Goal: Navigation & Orientation: Find specific page/section

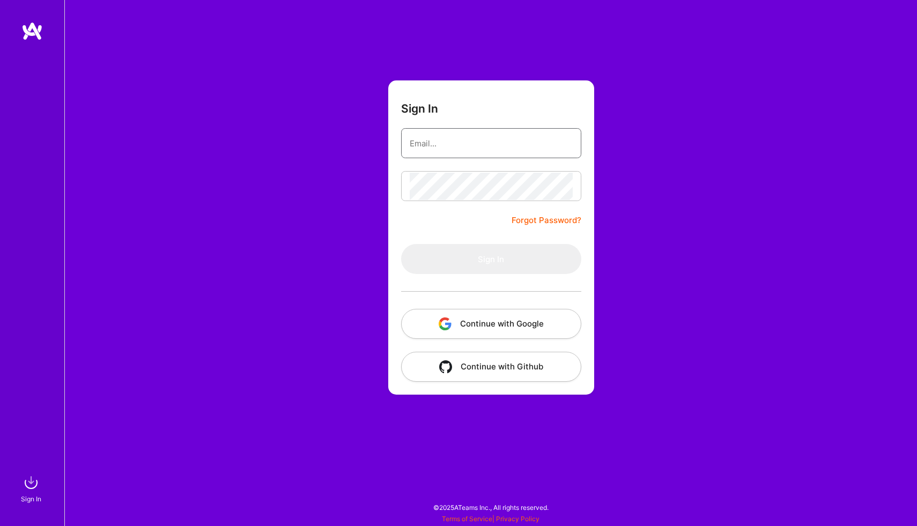
click at [459, 134] on input "email" at bounding box center [491, 143] width 163 height 27
click at [462, 141] on input "email" at bounding box center [491, 143] width 163 height 27
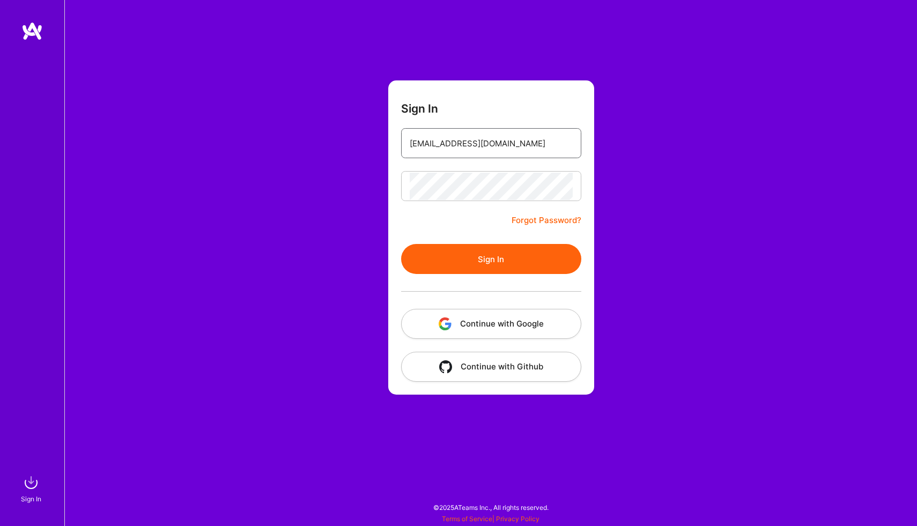
type input "[EMAIL_ADDRESS][DOMAIN_NAME]"
click at [466, 261] on button "Sign In" at bounding box center [491, 259] width 180 height 30
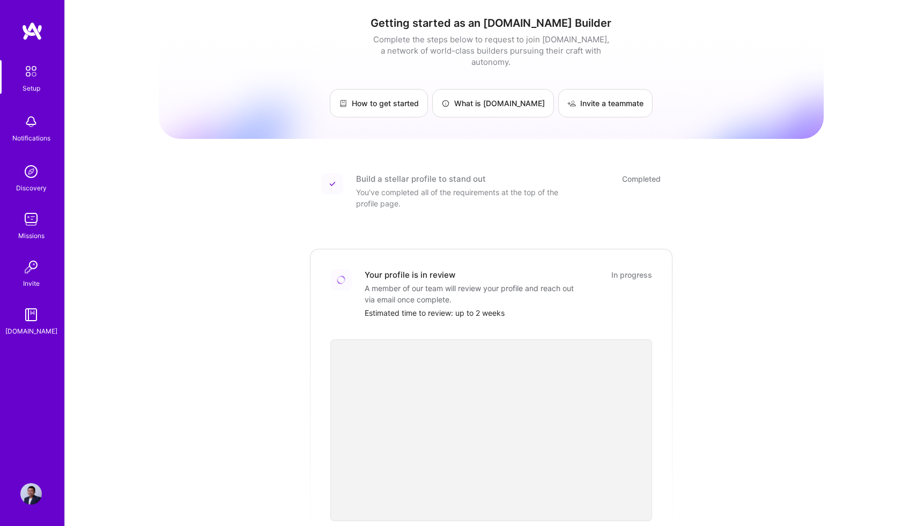
click at [28, 490] on img at bounding box center [30, 493] width 21 height 21
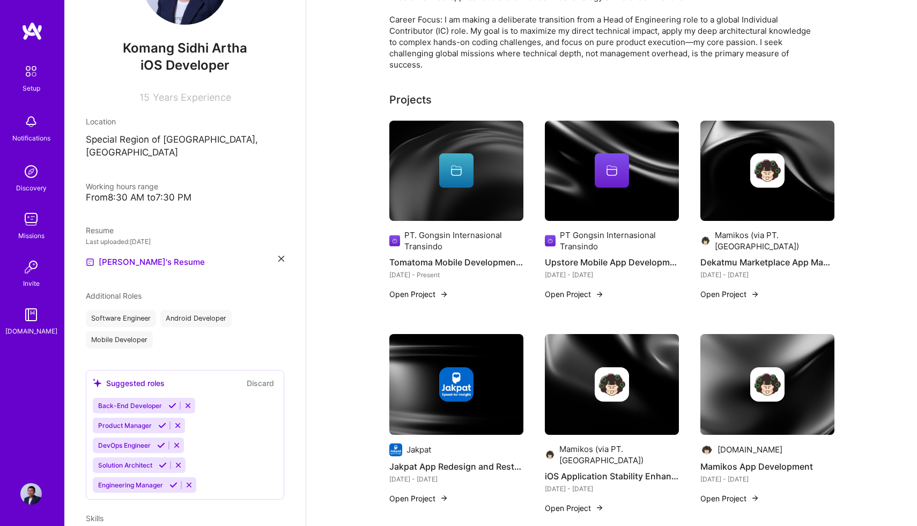
scroll to position [429, 0]
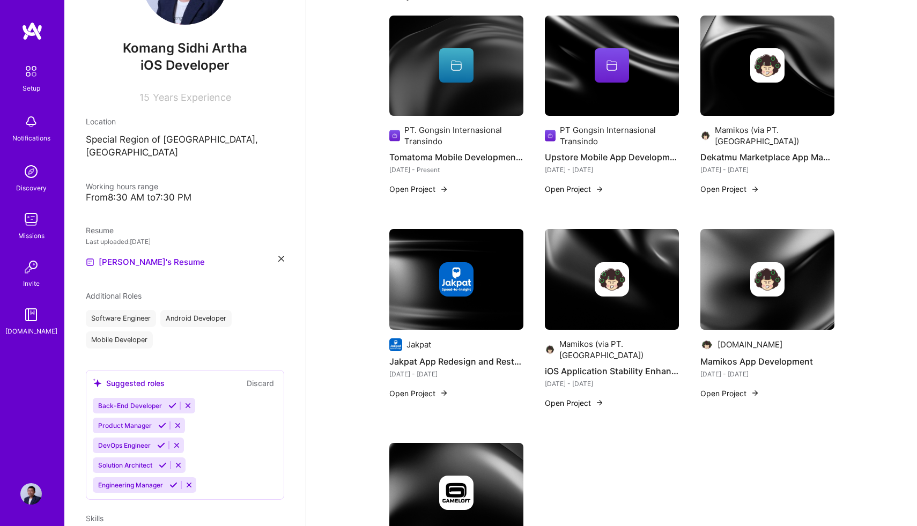
click at [425, 346] on div "Jakpat" at bounding box center [419, 344] width 25 height 11
click at [445, 291] on img at bounding box center [456, 279] width 34 height 34
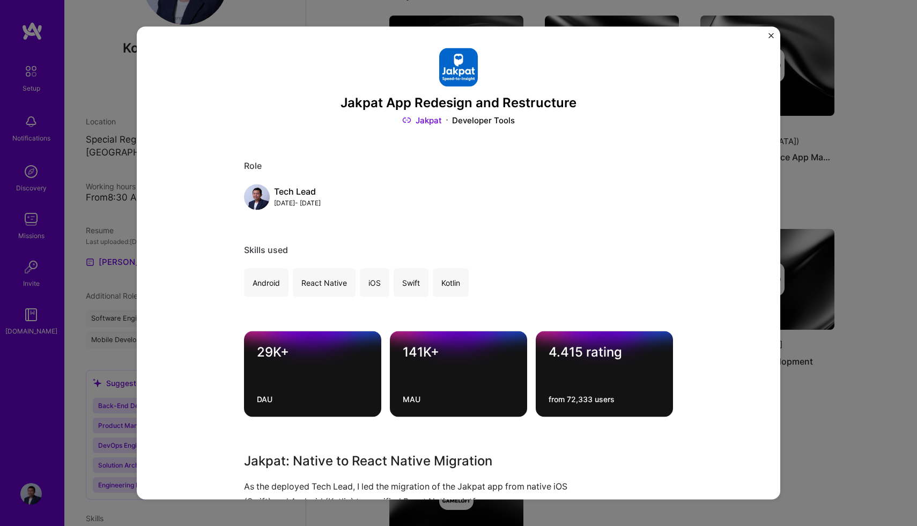
scroll to position [90, 0]
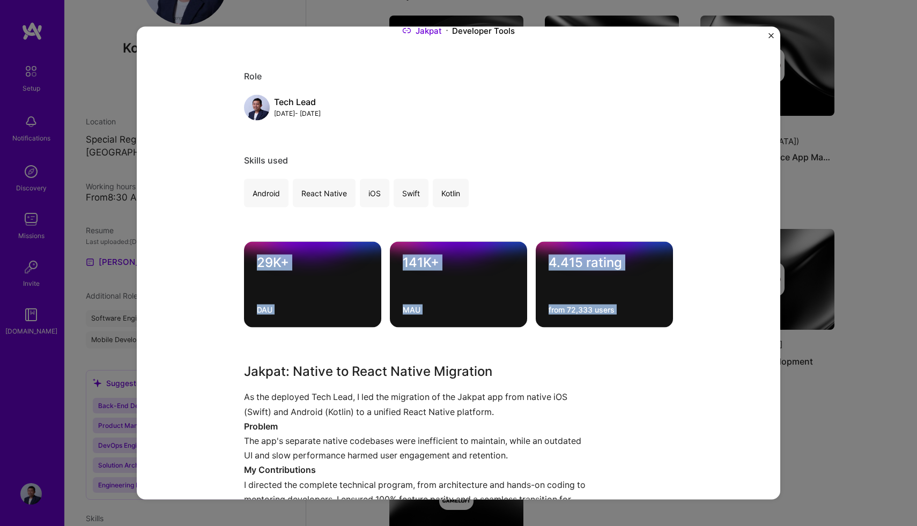
drag, startPoint x: 257, startPoint y: 259, endPoint x: 647, endPoint y: 329, distance: 395.8
copy div "29K+ DAU 141K+ MAU 4.415 rating from 72,333 users"
click at [773, 36] on img "Close" at bounding box center [771, 35] width 5 height 5
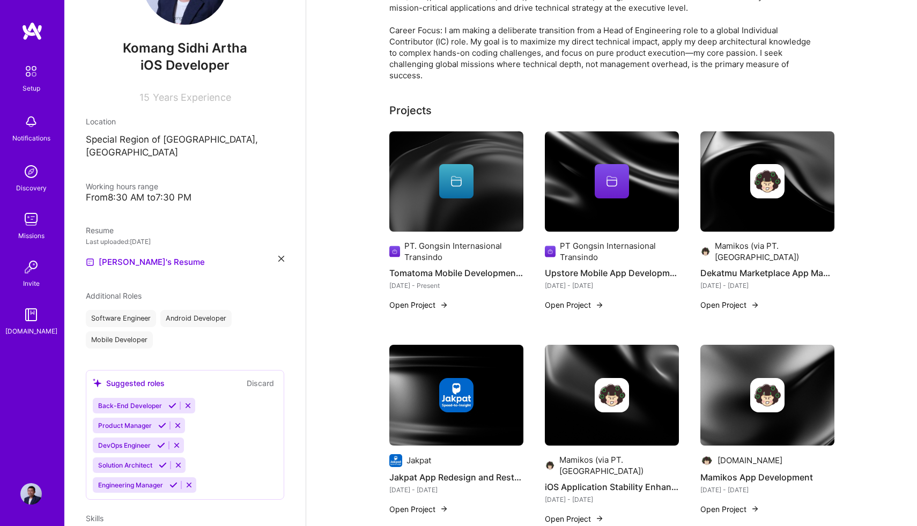
scroll to position [291, 0]
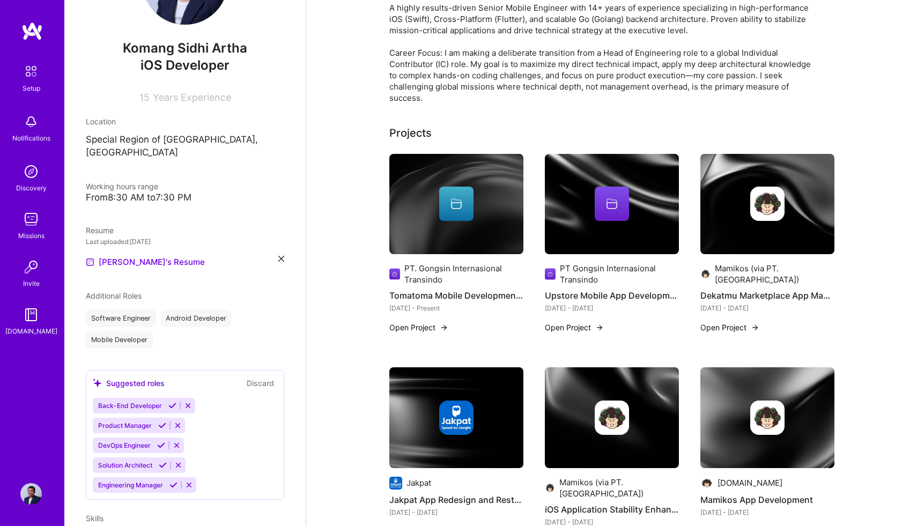
click at [457, 209] on icon at bounding box center [456, 203] width 13 height 13
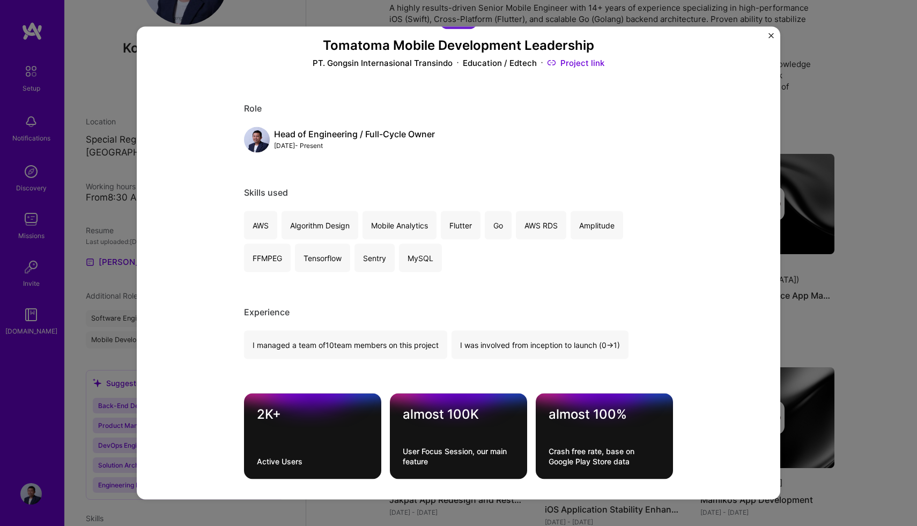
scroll to position [245, 0]
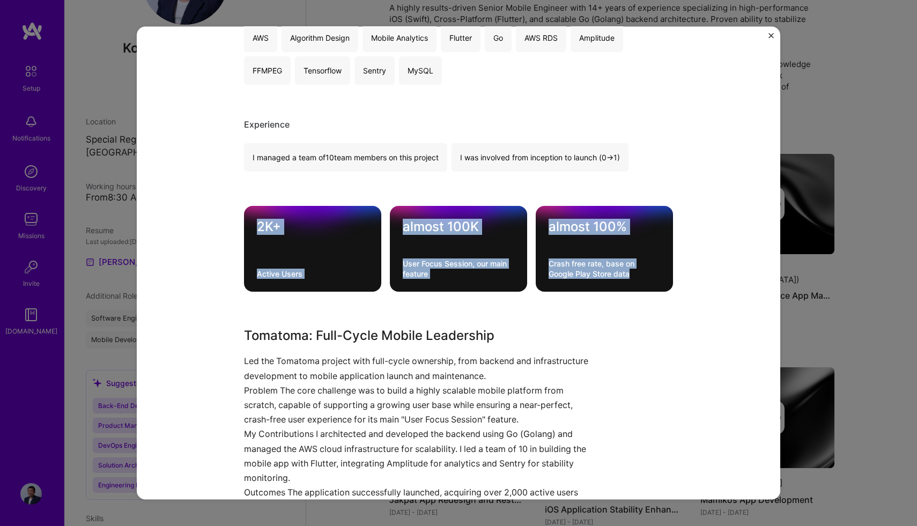
drag, startPoint x: 256, startPoint y: 225, endPoint x: 643, endPoint y: 276, distance: 390.2
click at [643, 276] on div "2K+ Active Users almost 100K User Focus Session, our main feature almost 100% C…" at bounding box center [458, 249] width 429 height 86
copy div "2K+ Active Users almost 100K User Focus Session, our main feature almost 100% C…"
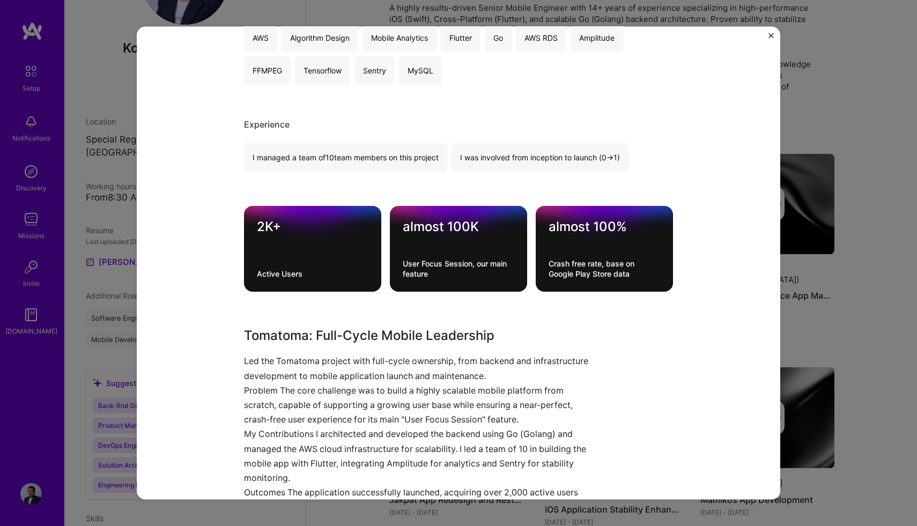
click at [774, 33] on div "Tomatoma Mobile Development Leadership PT. Gongsin Internasional Transindo Educ…" at bounding box center [459, 263] width 644 height 474
click at [773, 33] on img "Close" at bounding box center [771, 35] width 5 height 5
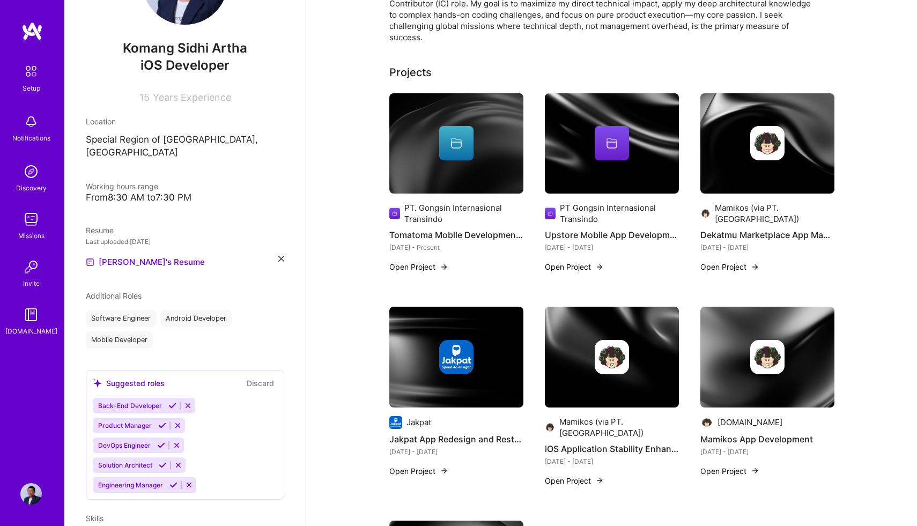
scroll to position [354, 0]
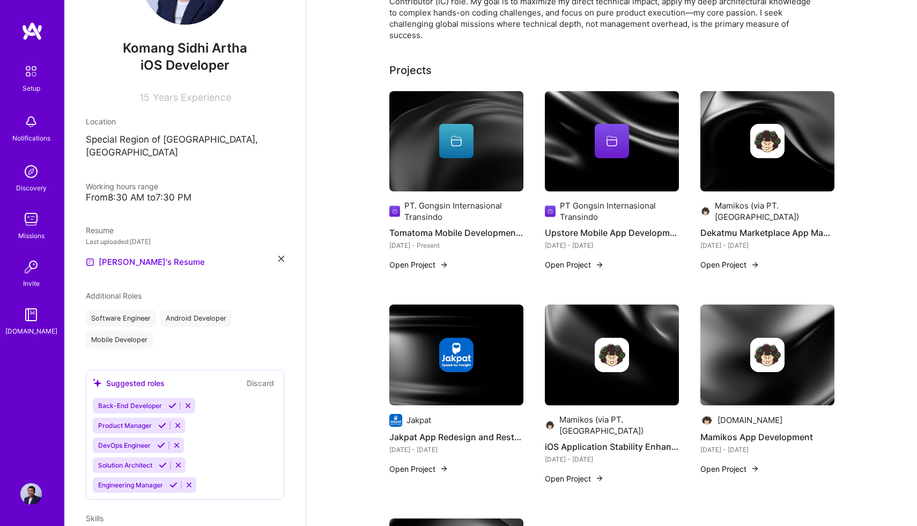
click at [770, 181] on img at bounding box center [768, 141] width 134 height 101
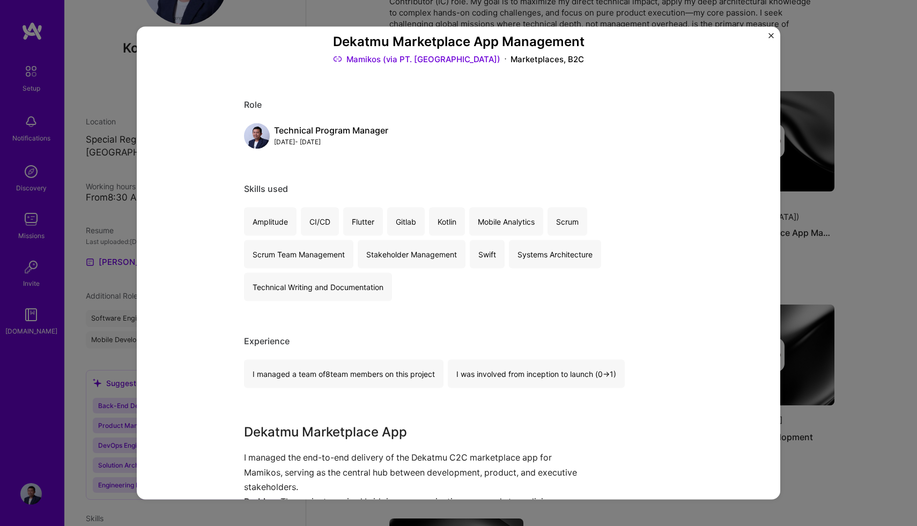
scroll to position [50, 0]
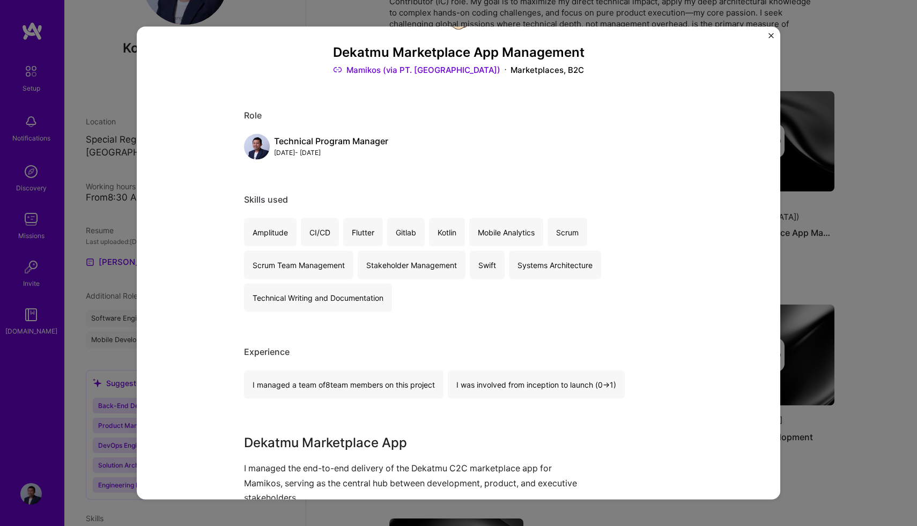
click at [773, 35] on img "Close" at bounding box center [771, 35] width 5 height 5
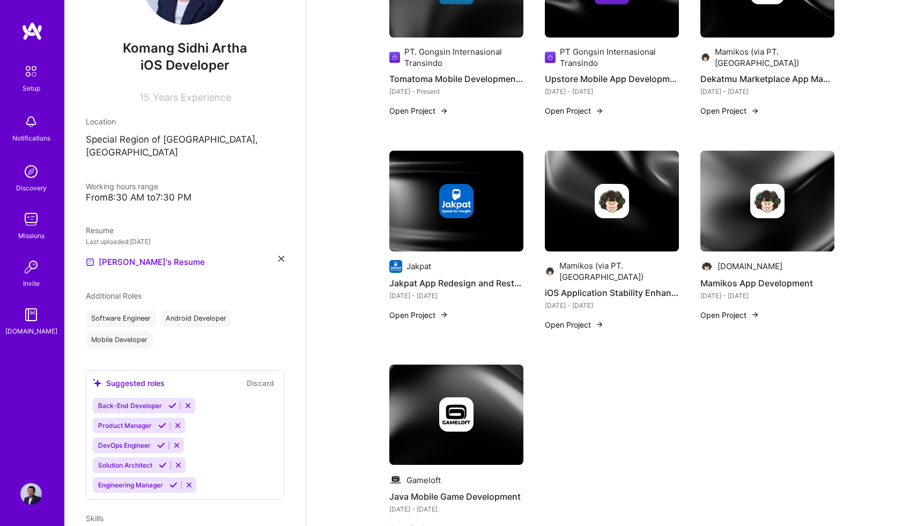
scroll to position [508, 0]
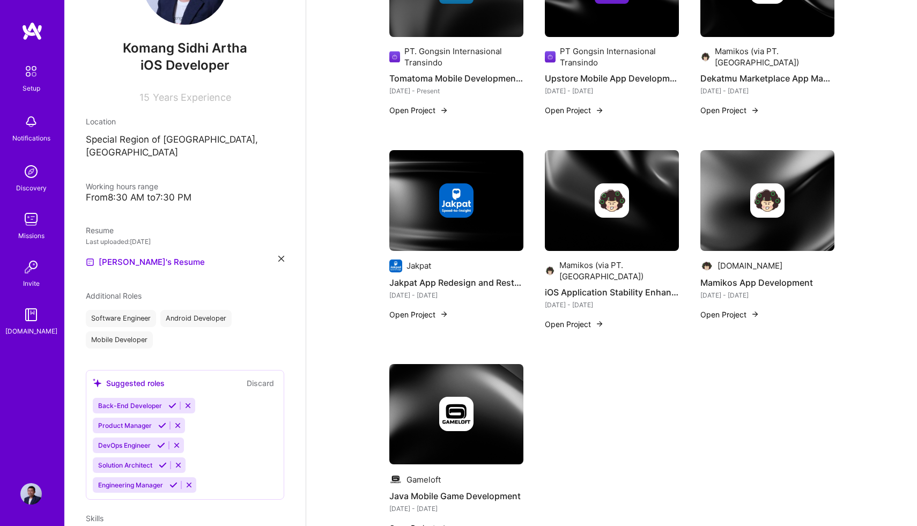
click at [763, 219] on img at bounding box center [768, 200] width 134 height 101
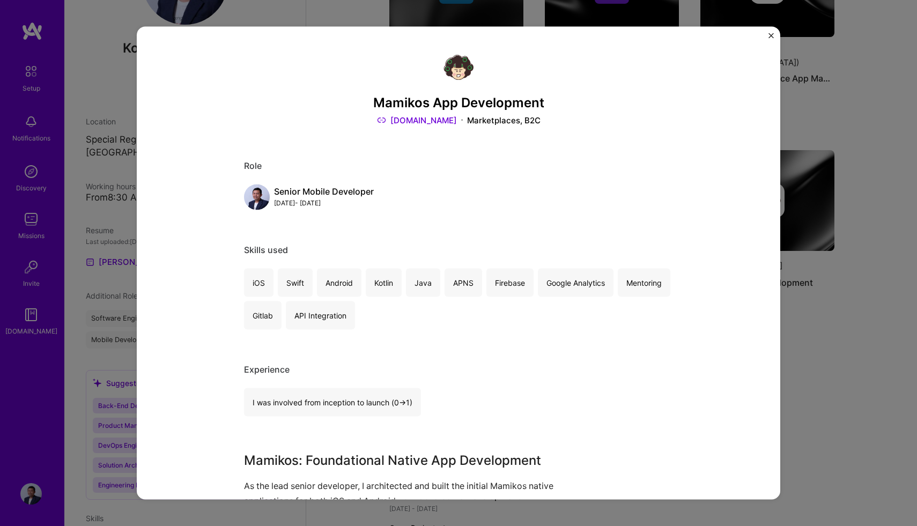
click at [770, 34] on img "Close" at bounding box center [771, 35] width 5 height 5
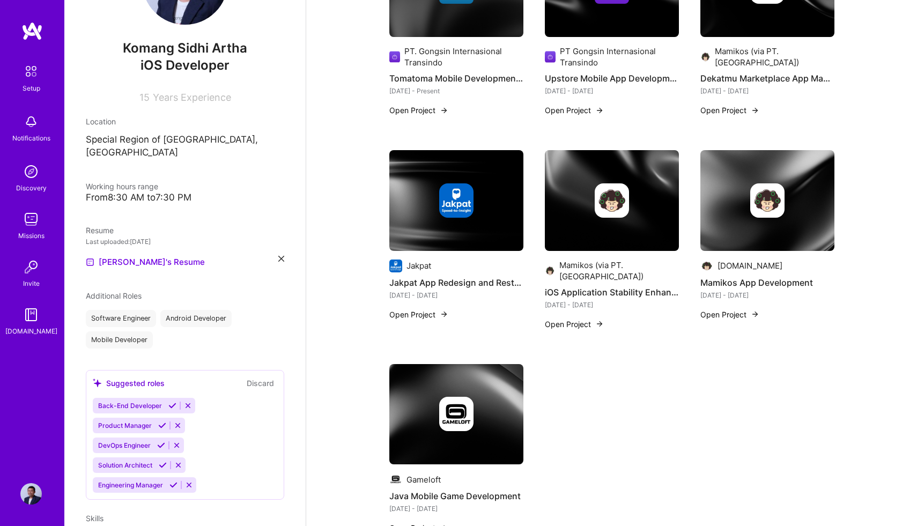
click at [619, 201] on img at bounding box center [612, 200] width 34 height 34
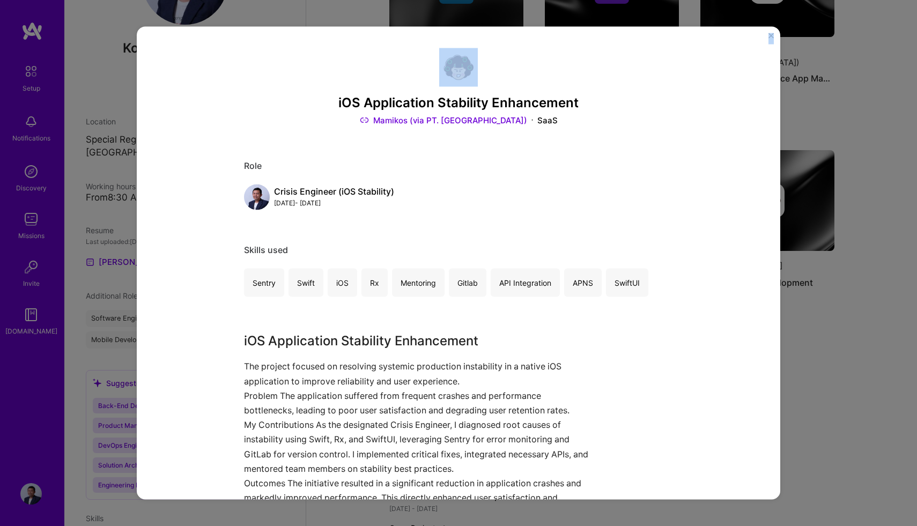
click at [774, 35] on div "iOS Application Stability Enhancement Mamikos (via PT. Gongsin) SaaS Role Crisi…" at bounding box center [459, 263] width 644 height 474
click at [772, 35] on img "Close" at bounding box center [771, 35] width 5 height 5
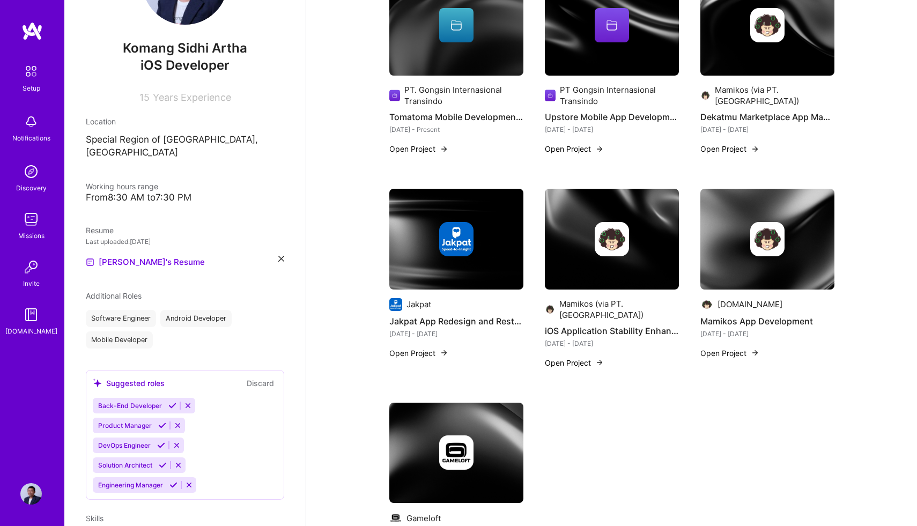
scroll to position [408, 0]
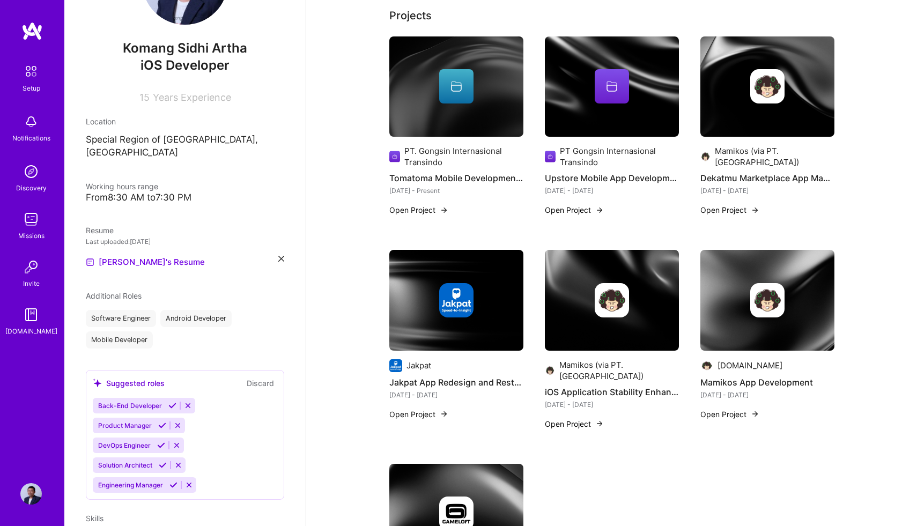
click at [608, 99] on div at bounding box center [612, 86] width 34 height 34
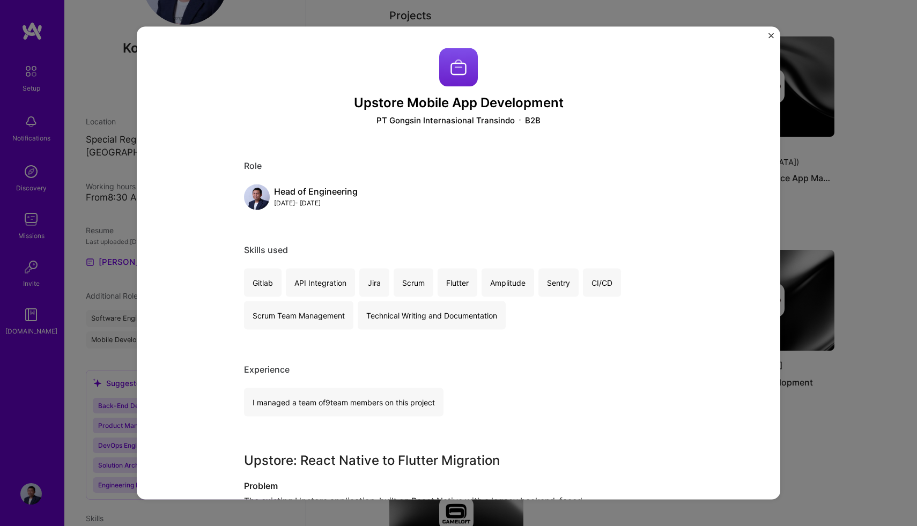
click at [773, 38] on img "Close" at bounding box center [771, 35] width 5 height 5
